Goal: Information Seeking & Learning: Find specific fact

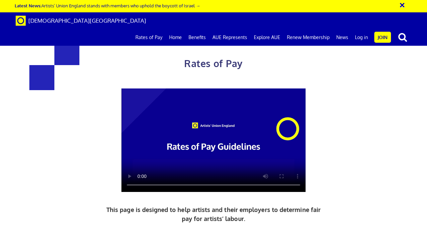
scroll to position [286, 0]
